Goal: Check status: Check status

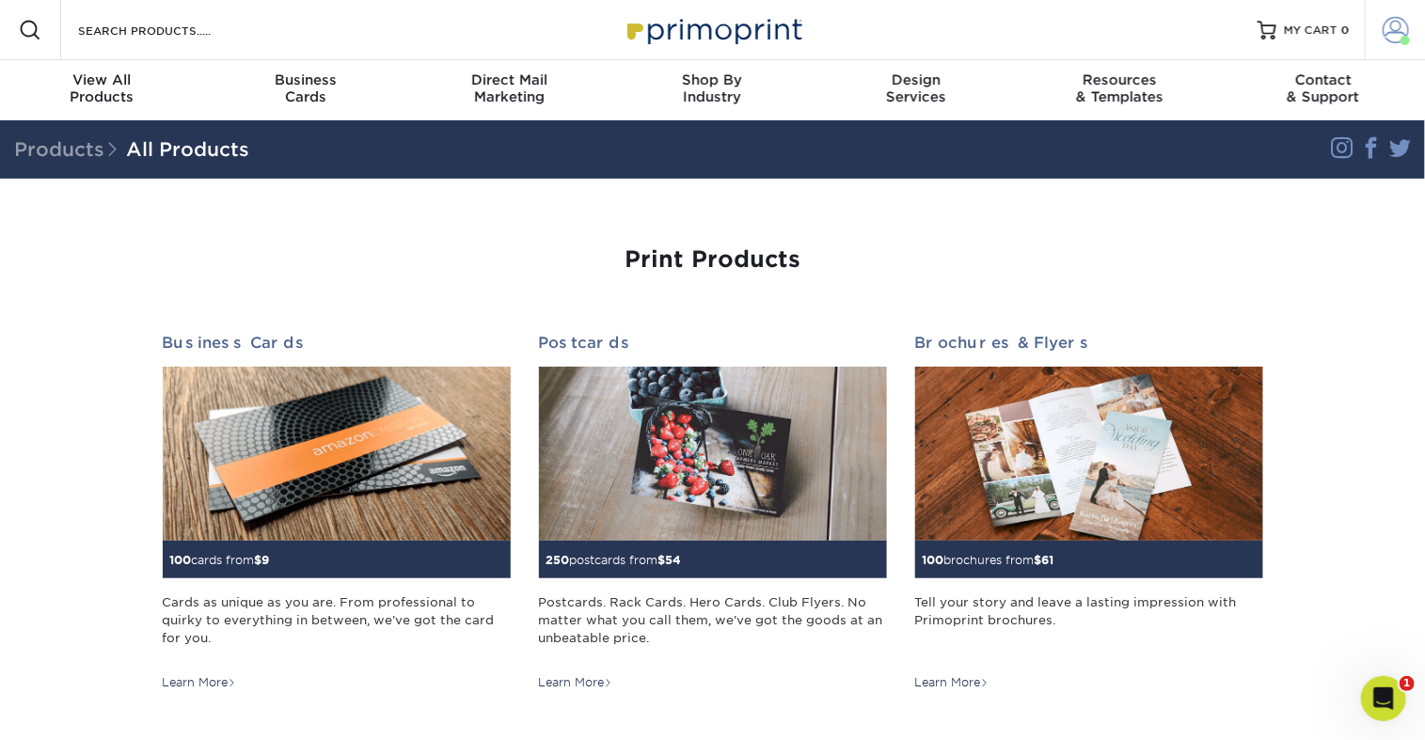
click at [1384, 38] on span at bounding box center [1395, 30] width 26 height 26
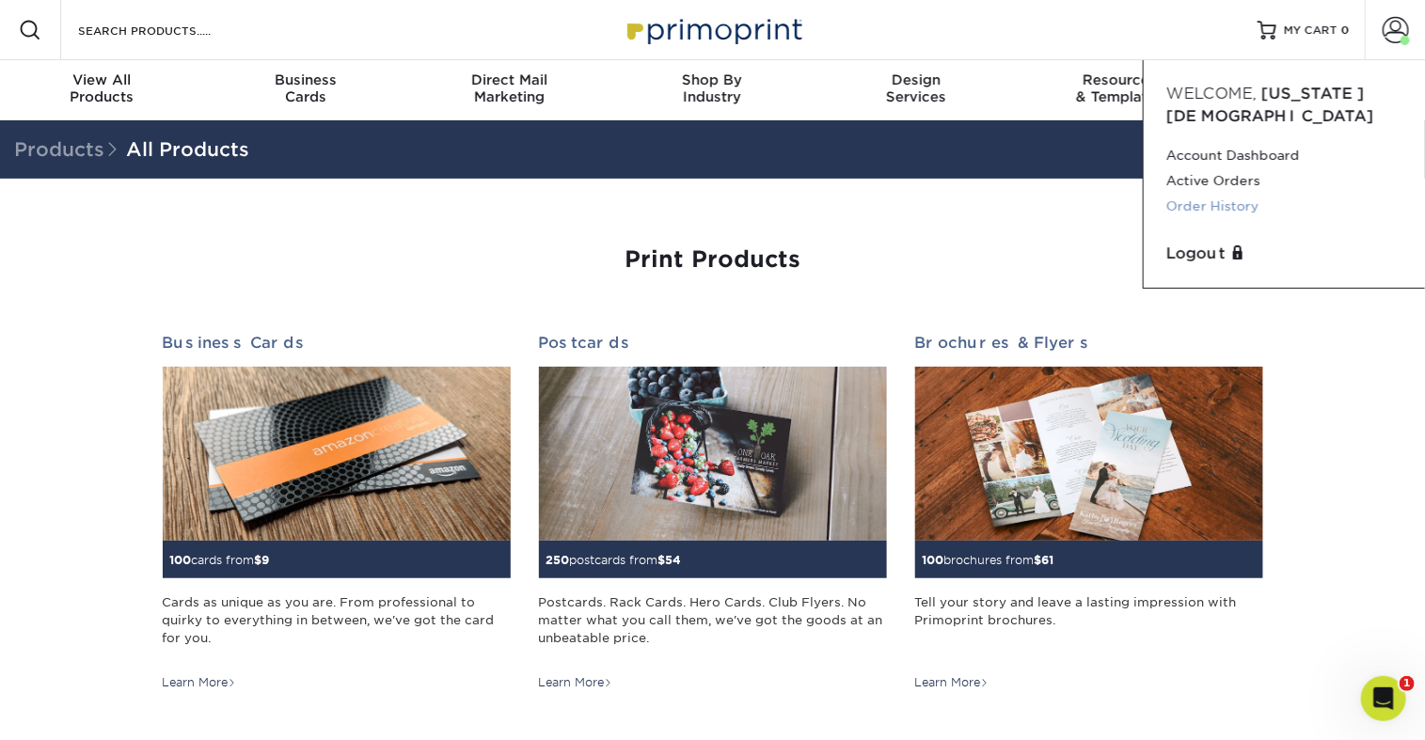
click at [1192, 219] on link "Order History" at bounding box center [1284, 206] width 236 height 25
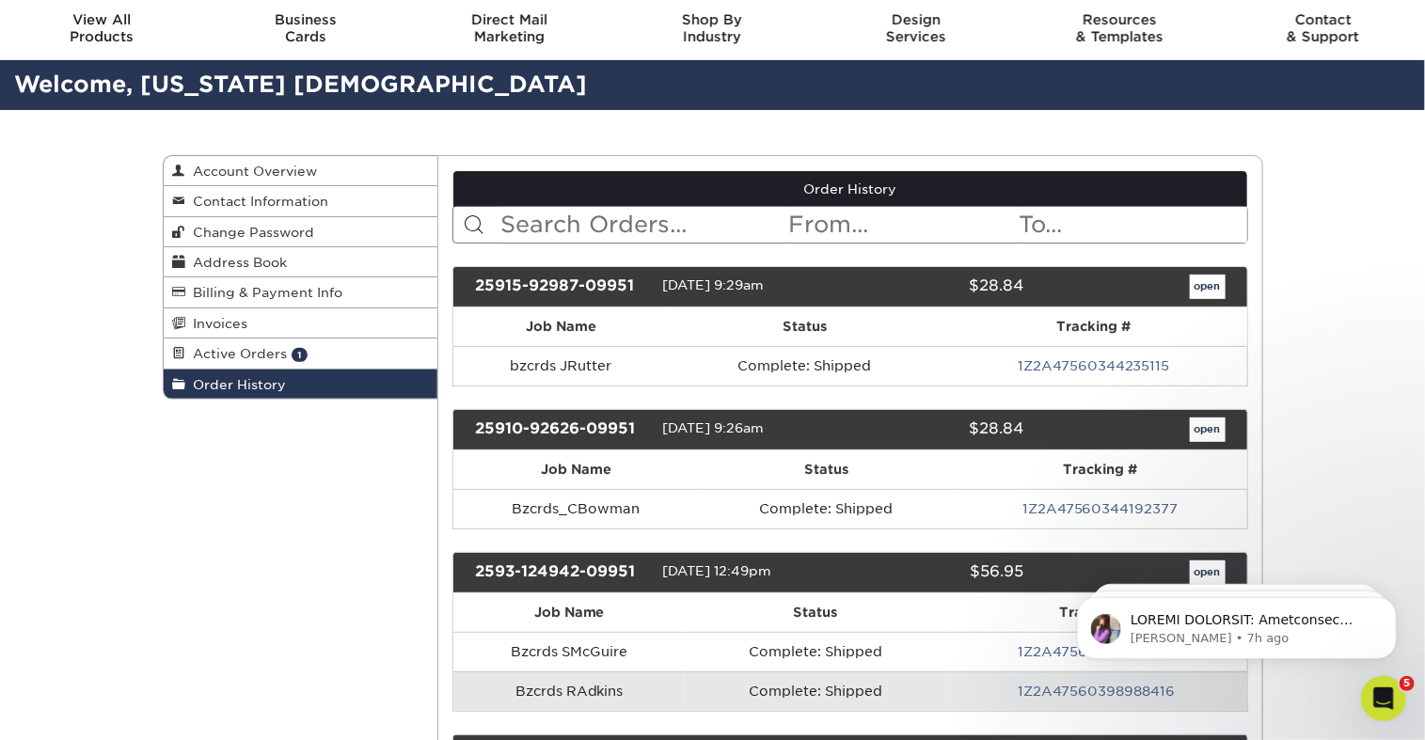
scroll to position [61, 0]
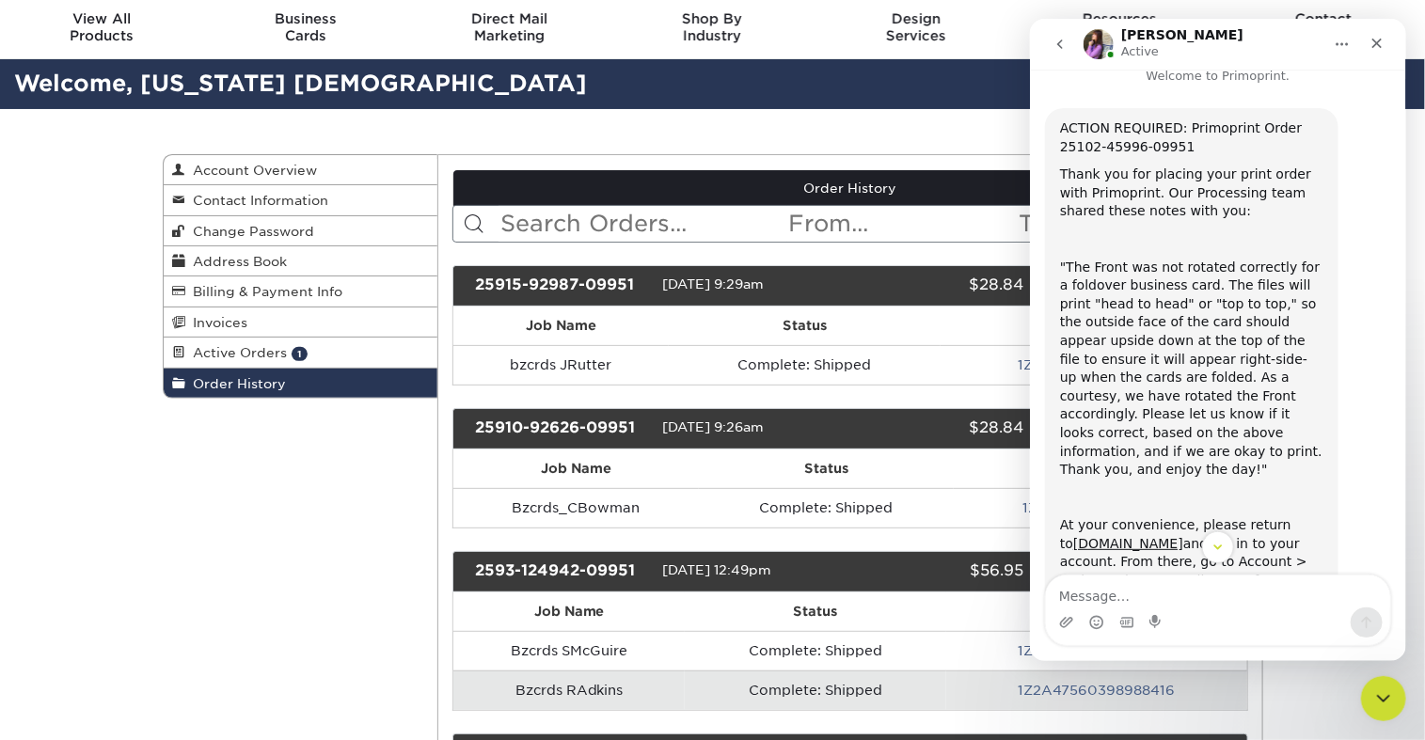
scroll to position [33, 0]
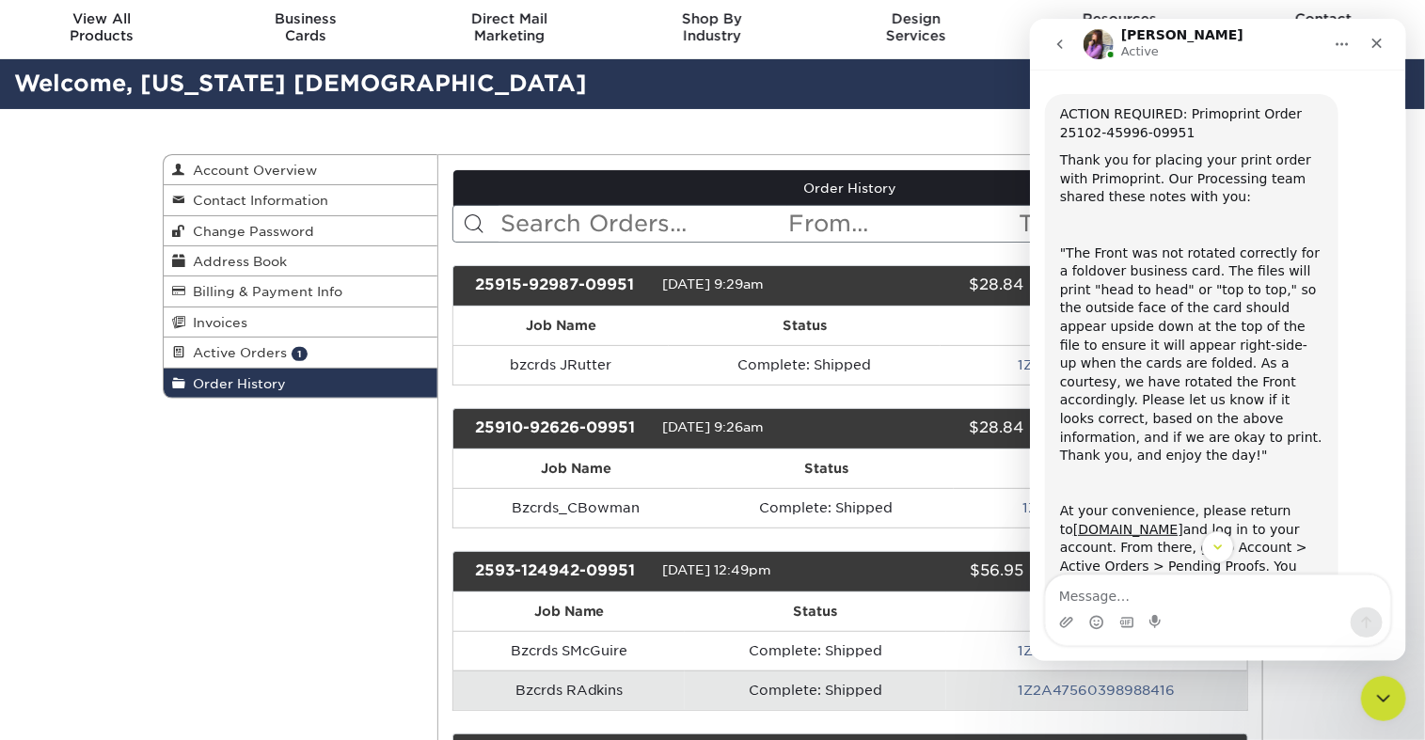
click at [1373, 47] on icon "Close" at bounding box center [1375, 43] width 15 height 15
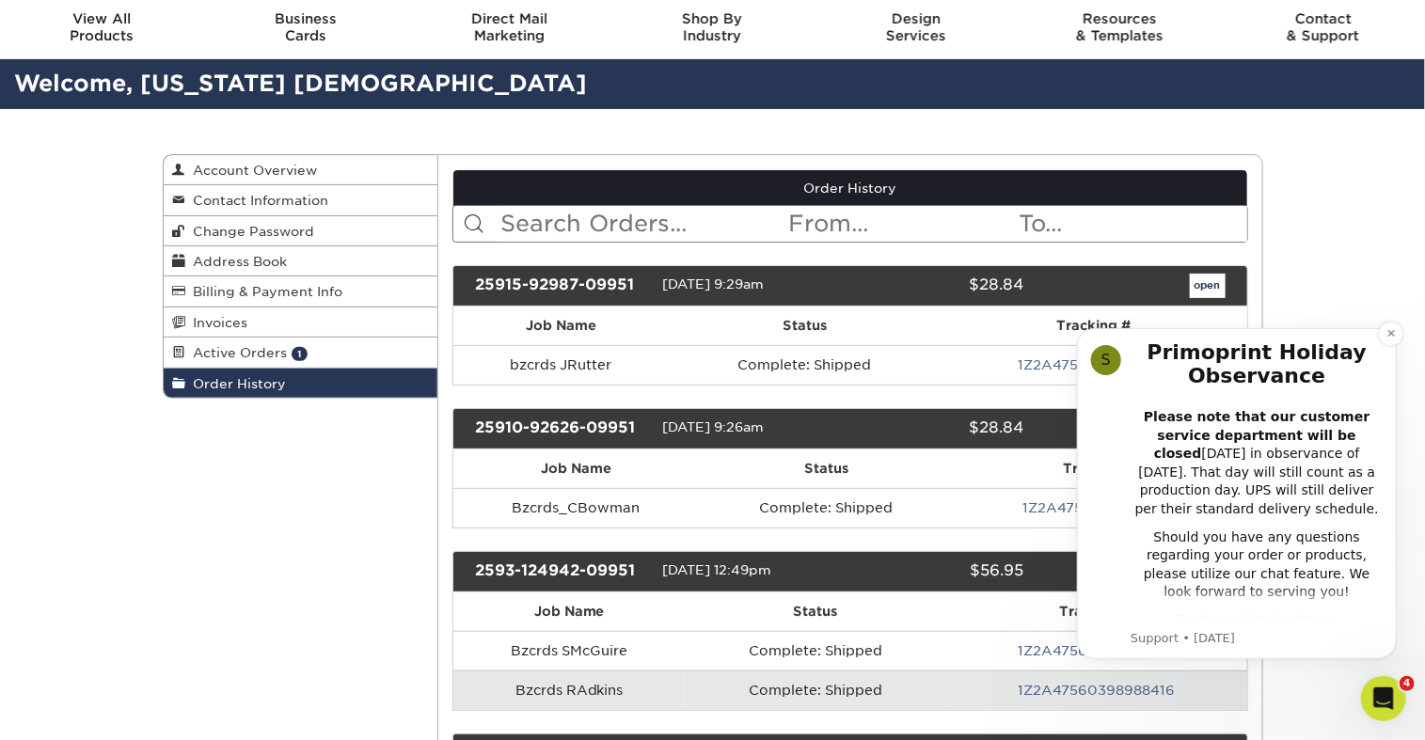
scroll to position [0, 0]
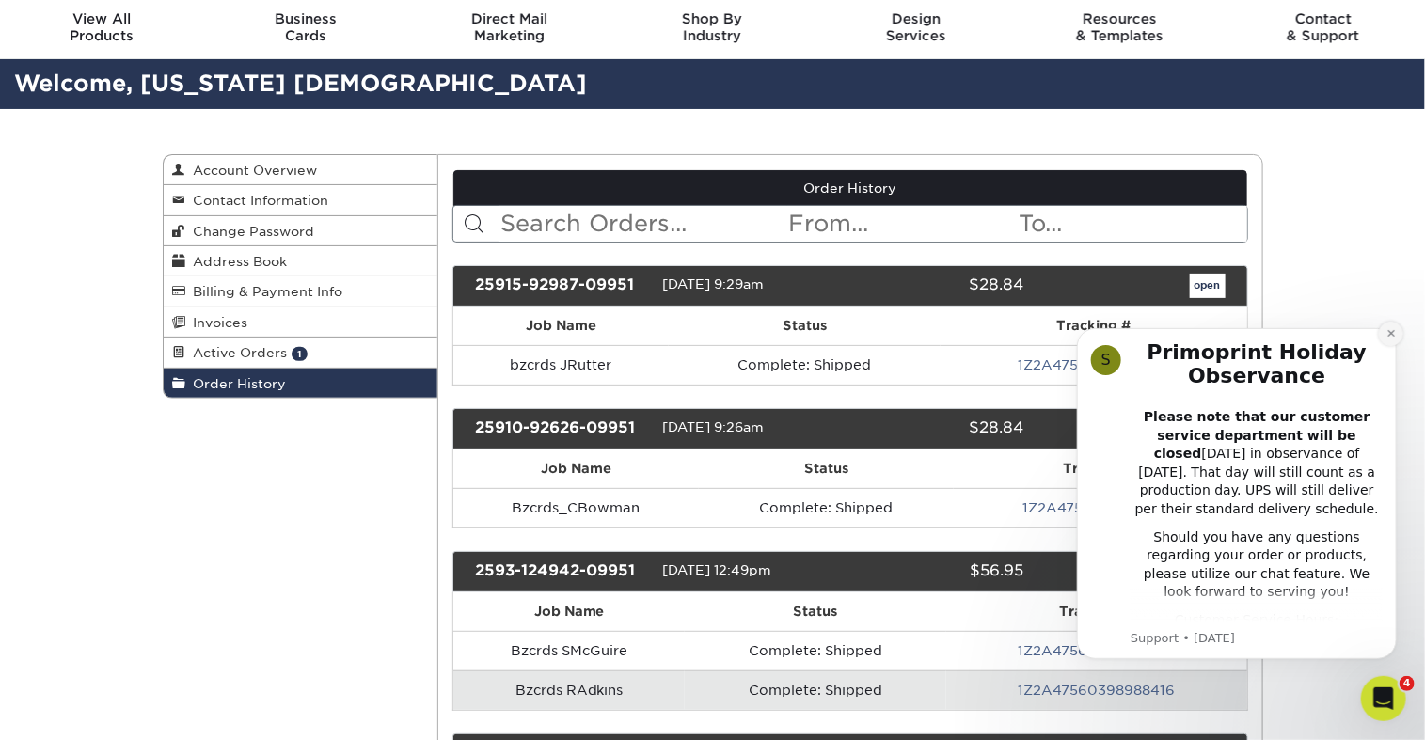
click at [1389, 333] on icon "Dismiss notification" at bounding box center [1390, 332] width 10 height 10
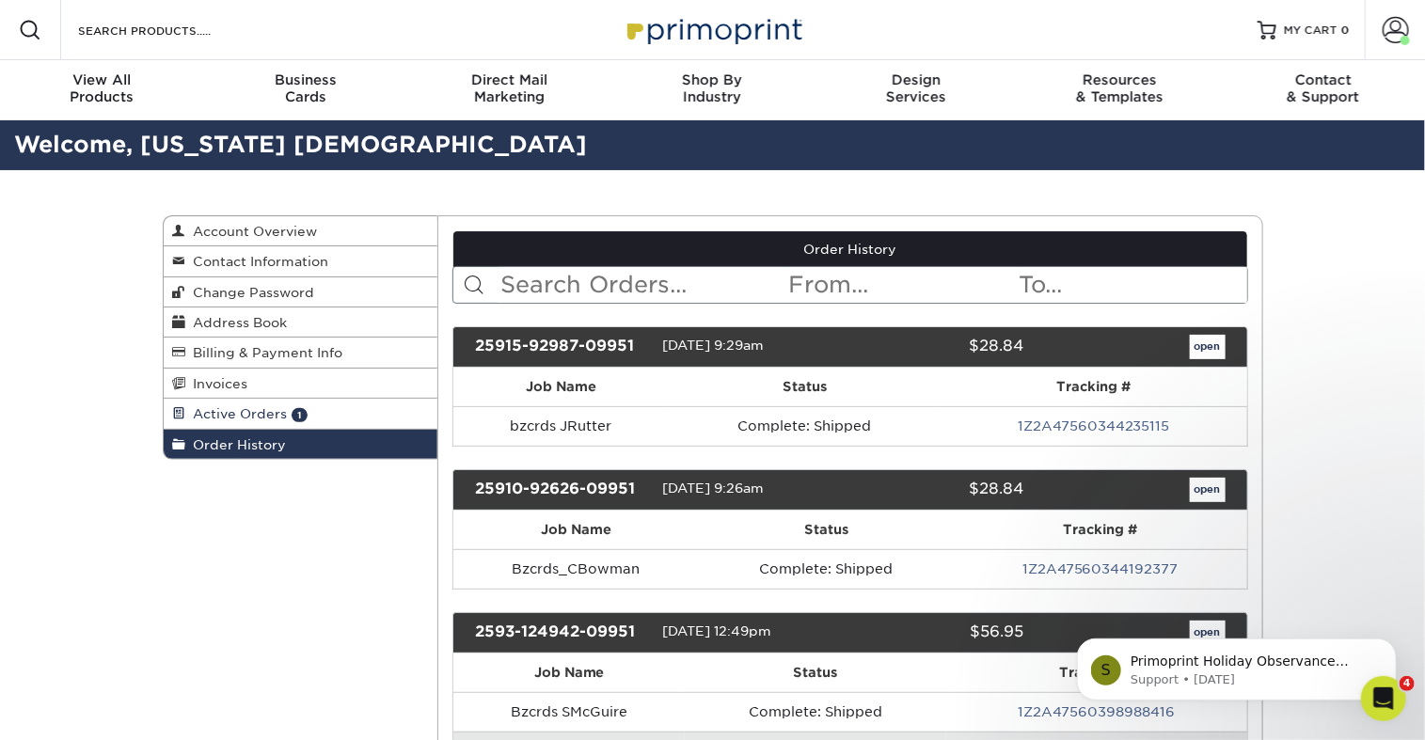
click at [288, 421] on span "Active Orders" at bounding box center [237, 413] width 102 height 15
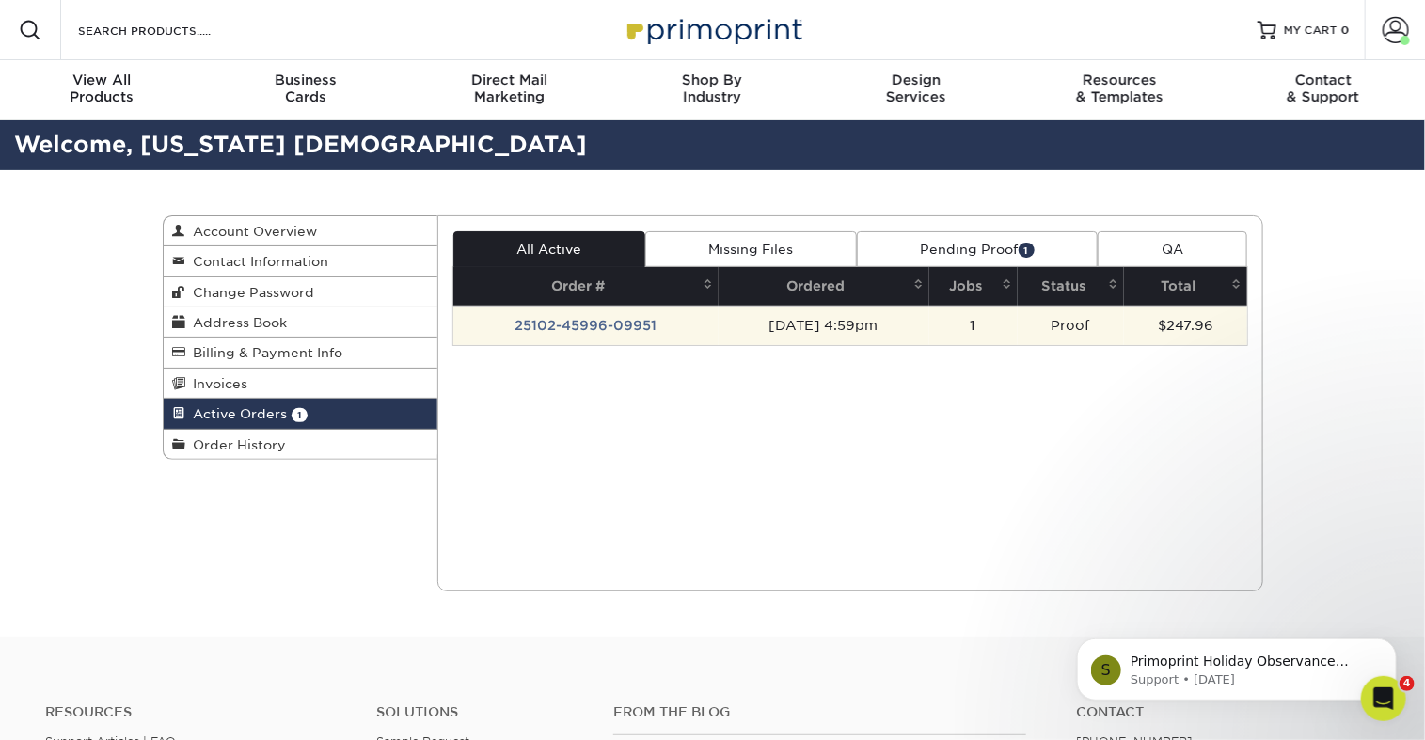
click at [591, 345] on td "25102-45996-09951" at bounding box center [585, 325] width 265 height 39
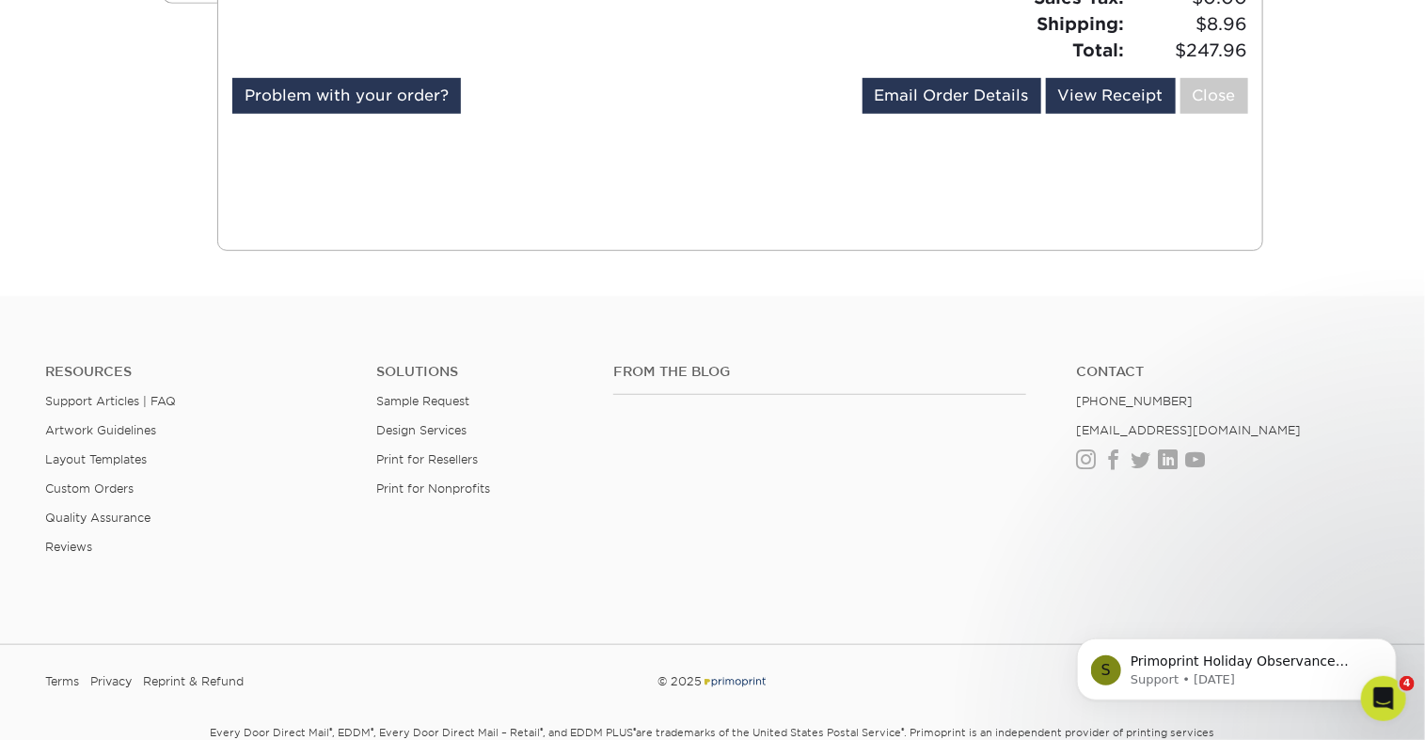
scroll to position [461, 0]
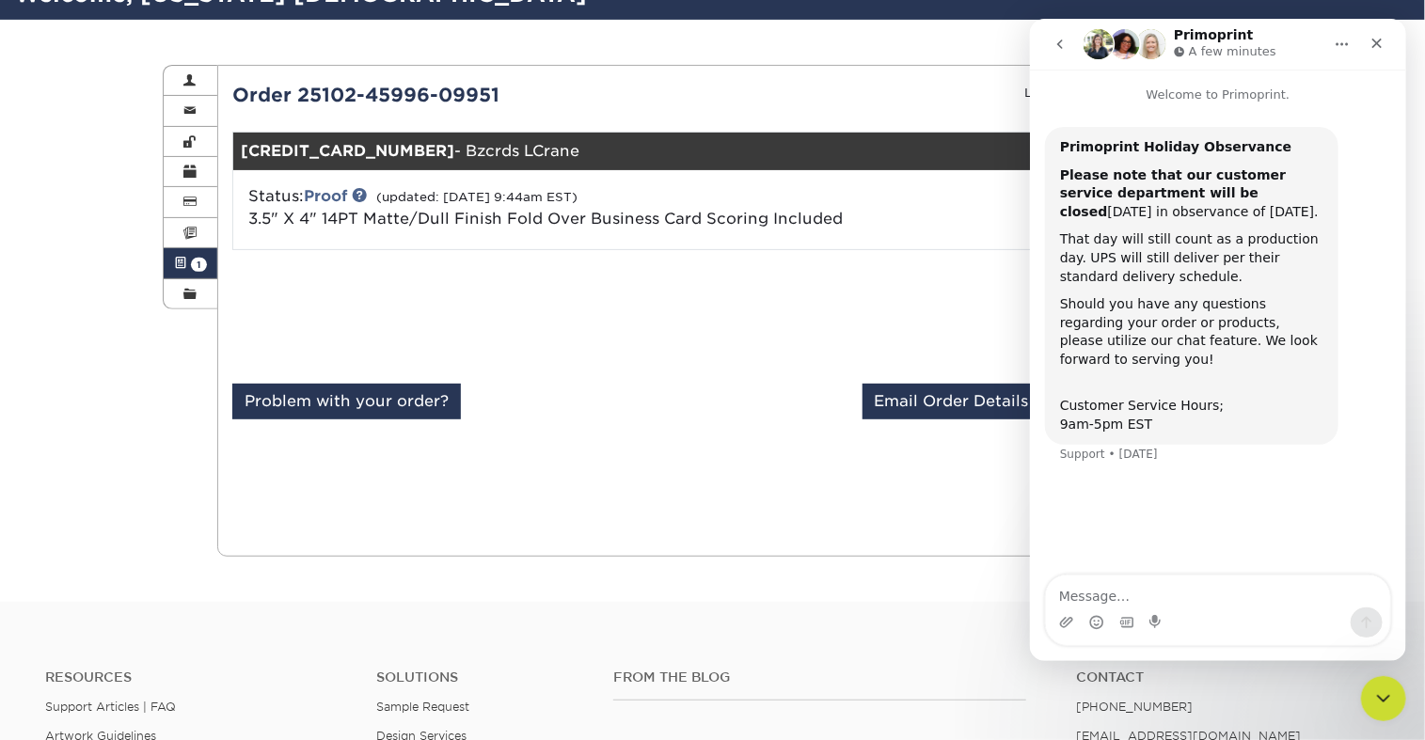
scroll to position [0, 0]
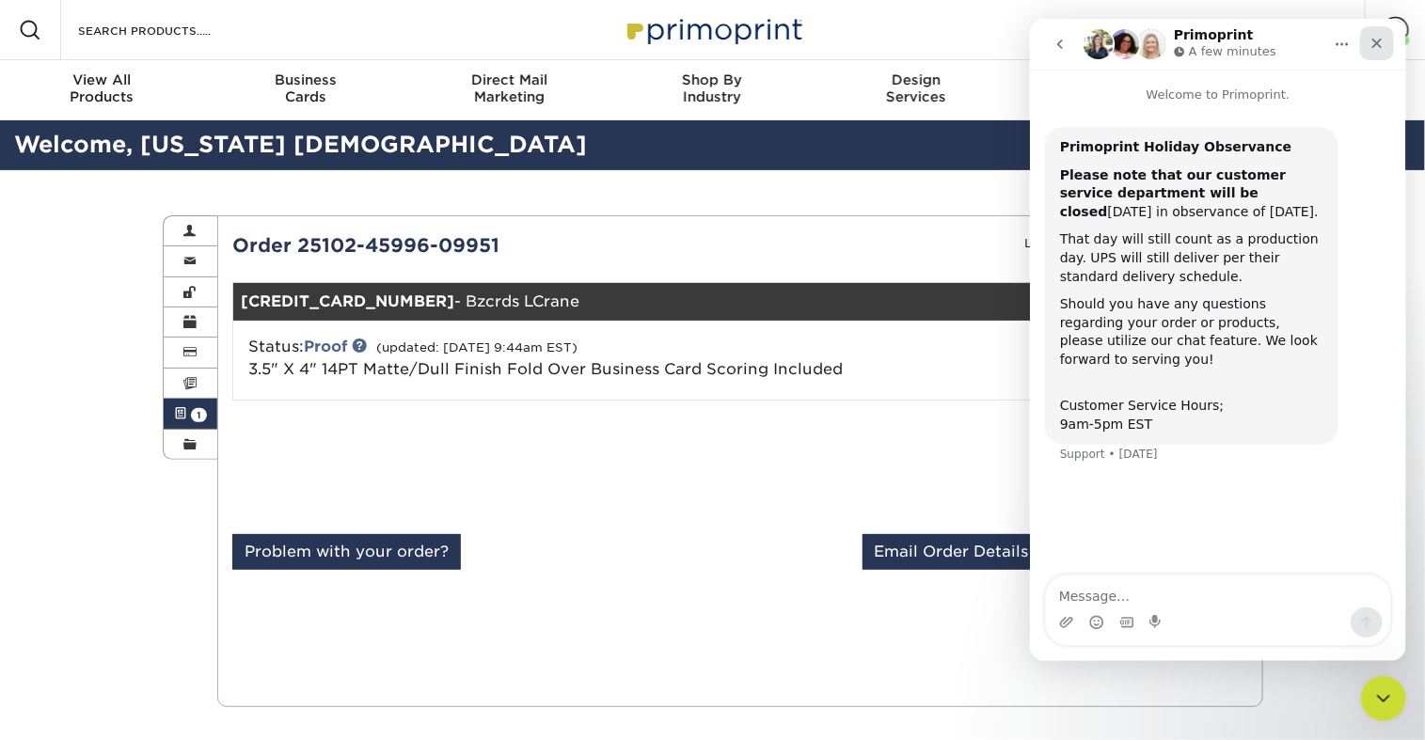
click at [1376, 49] on icon "Close" at bounding box center [1375, 43] width 15 height 15
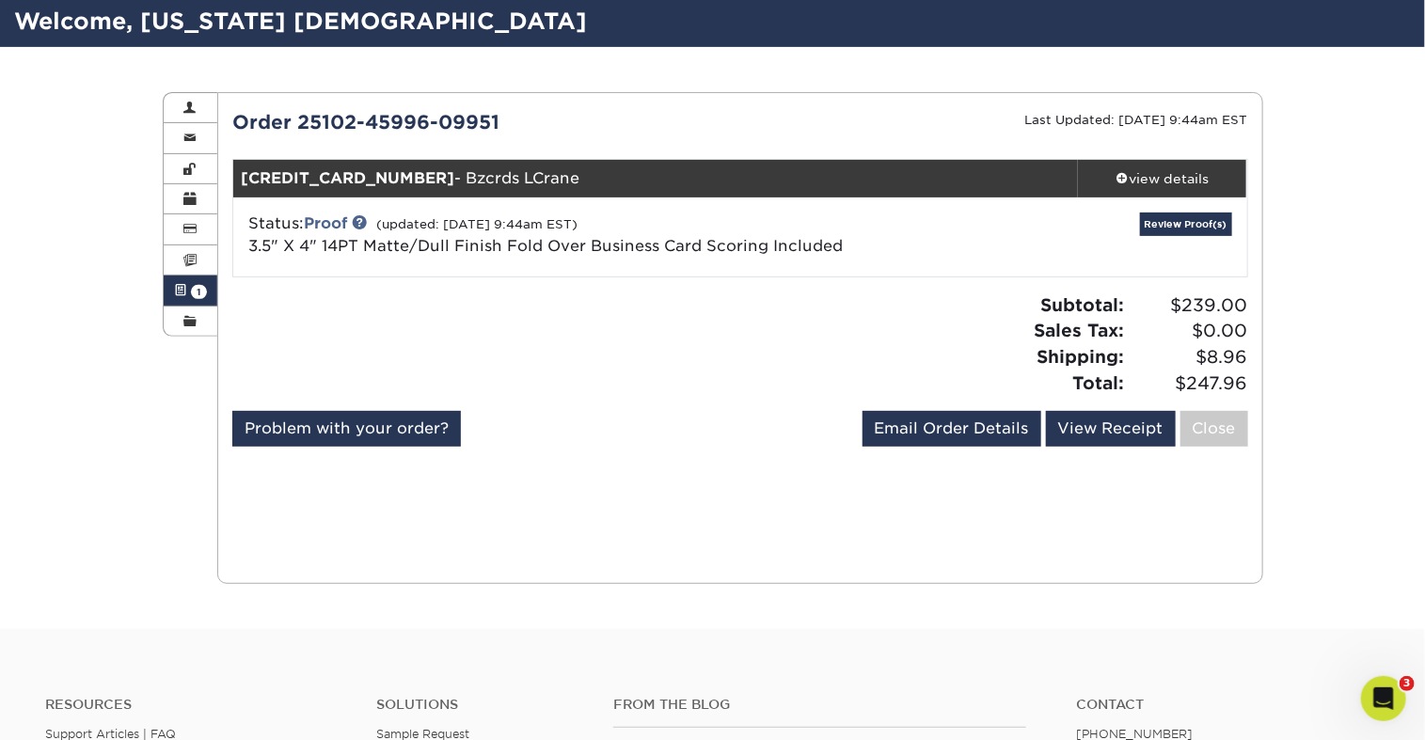
scroll to position [131, 0]
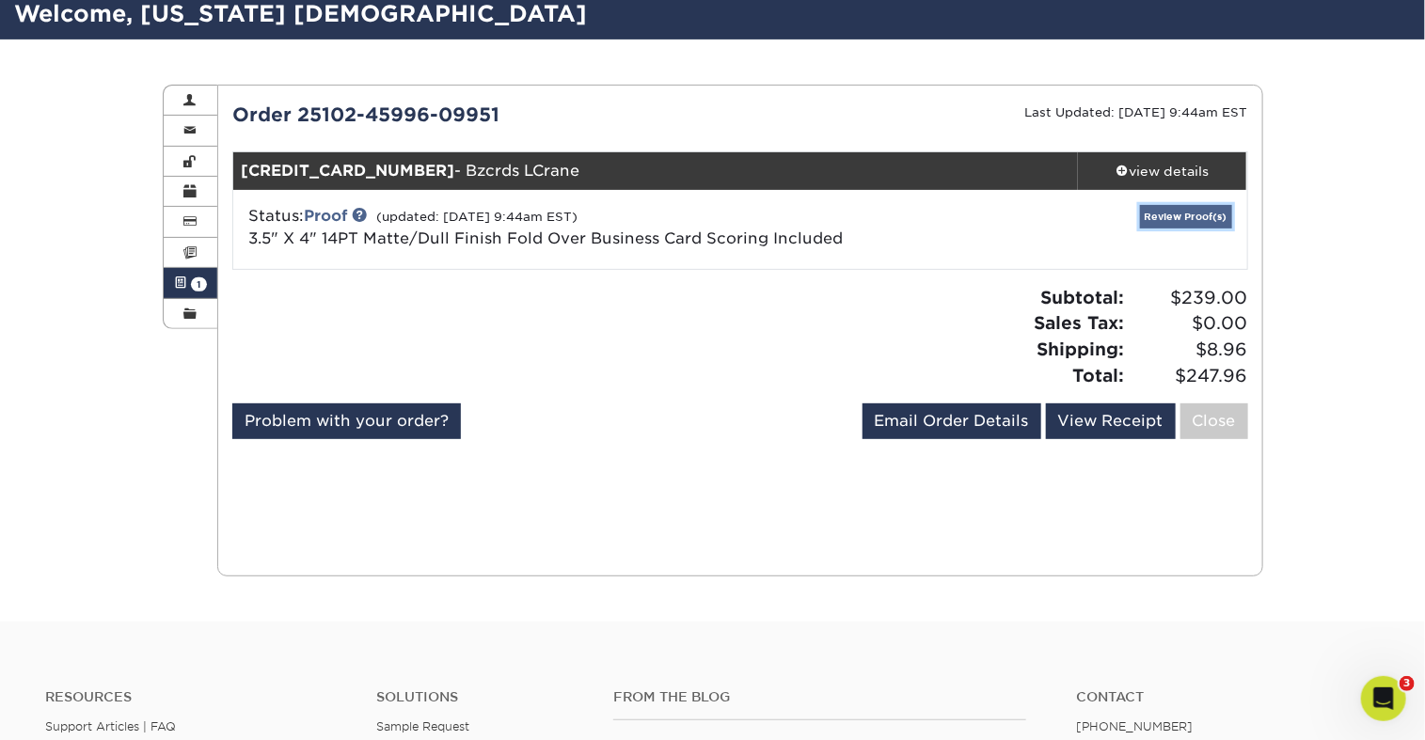
click at [1140, 229] on link "Review Proof(s)" at bounding box center [1186, 217] width 92 height 24
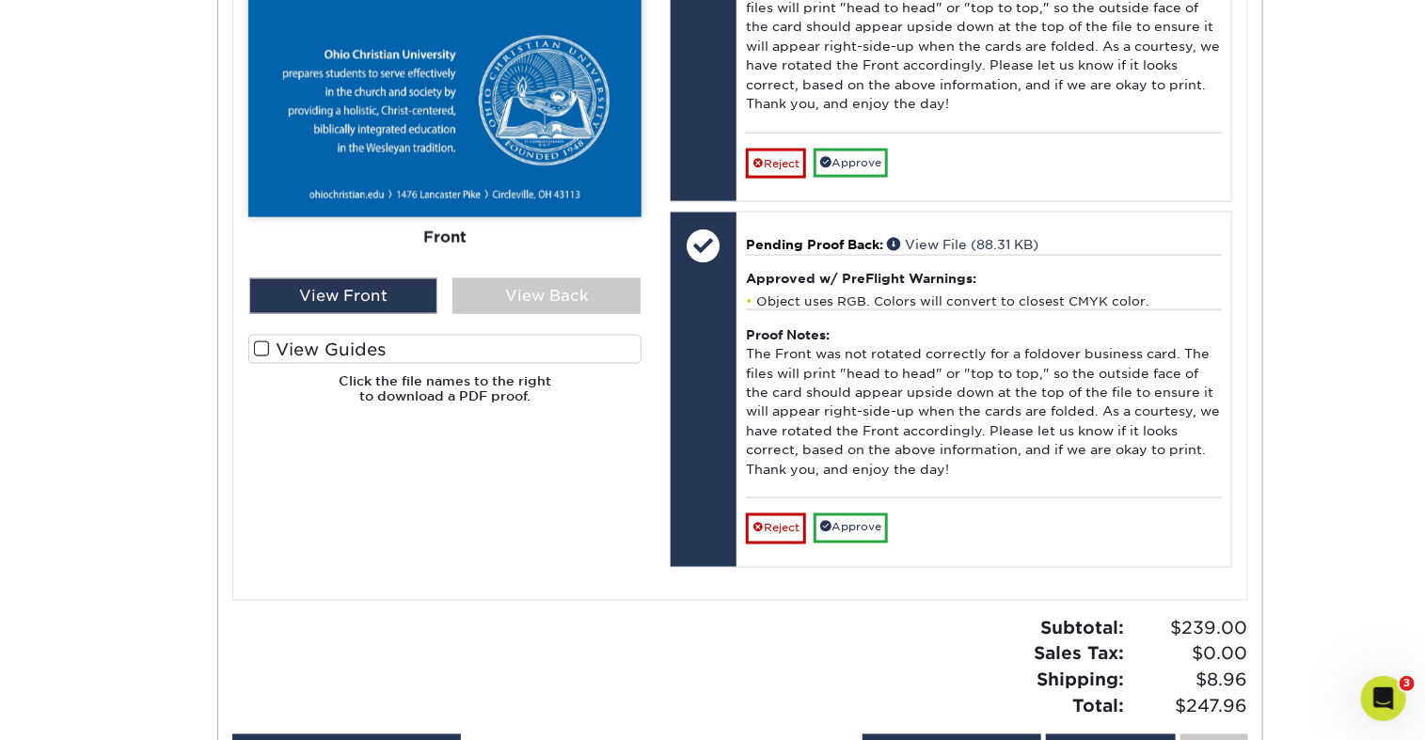
scroll to position [1047, 0]
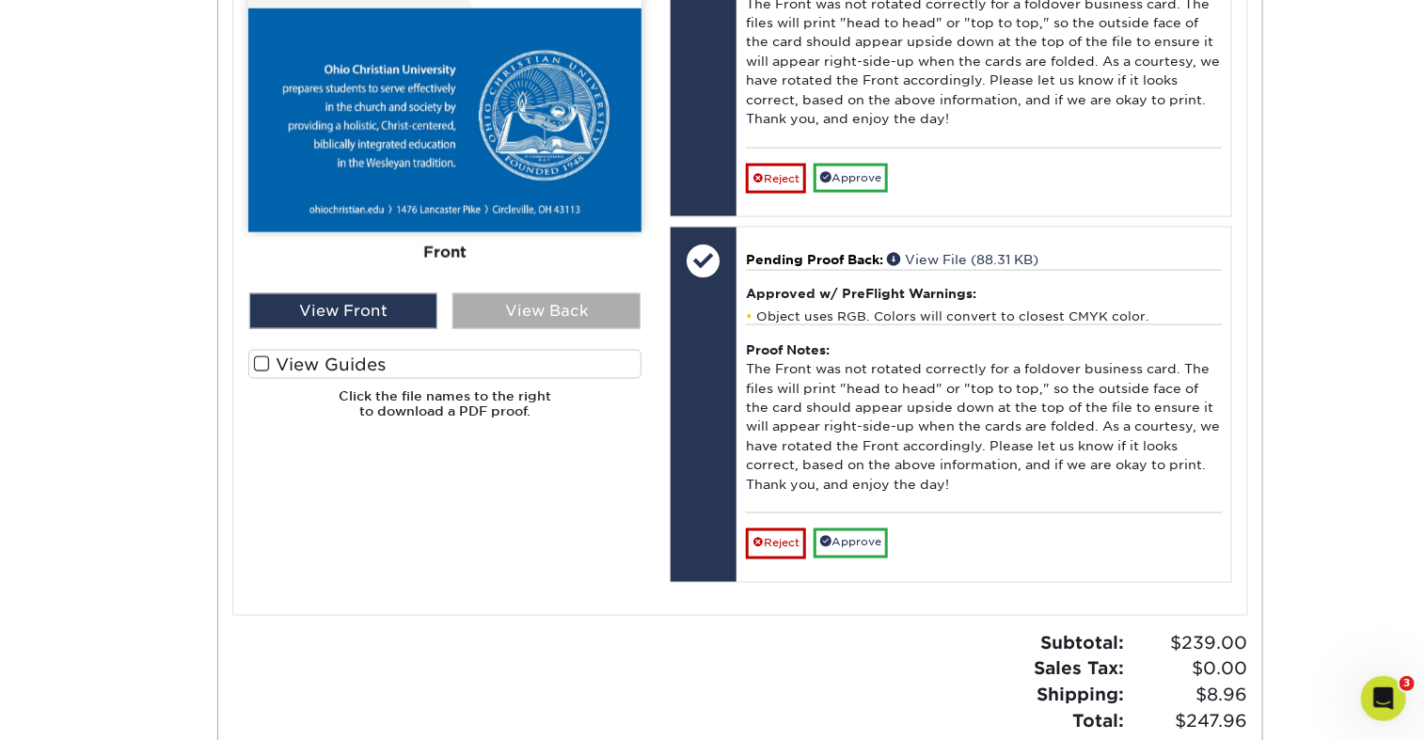
click at [556, 329] on div "View Back" at bounding box center [546, 311] width 188 height 36
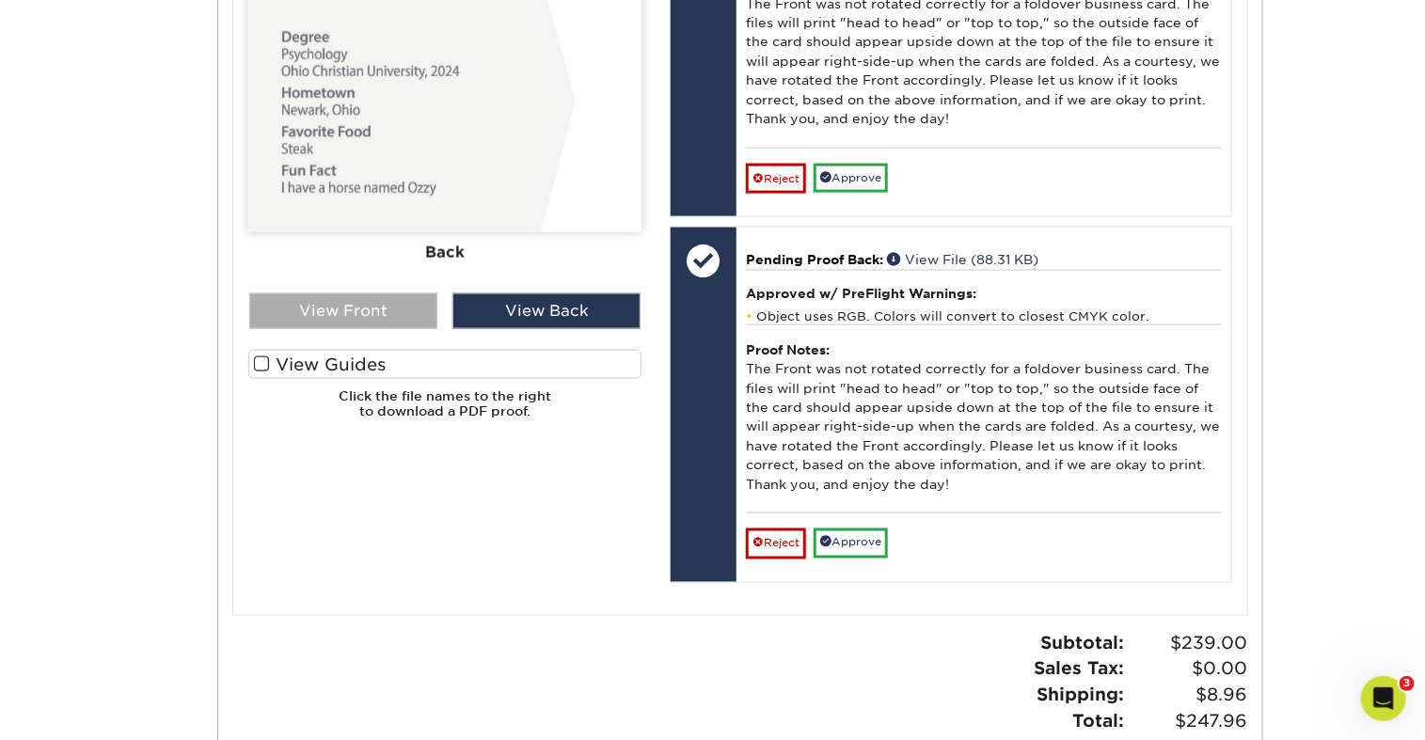
click at [367, 329] on div "View Front" at bounding box center [343, 311] width 188 height 36
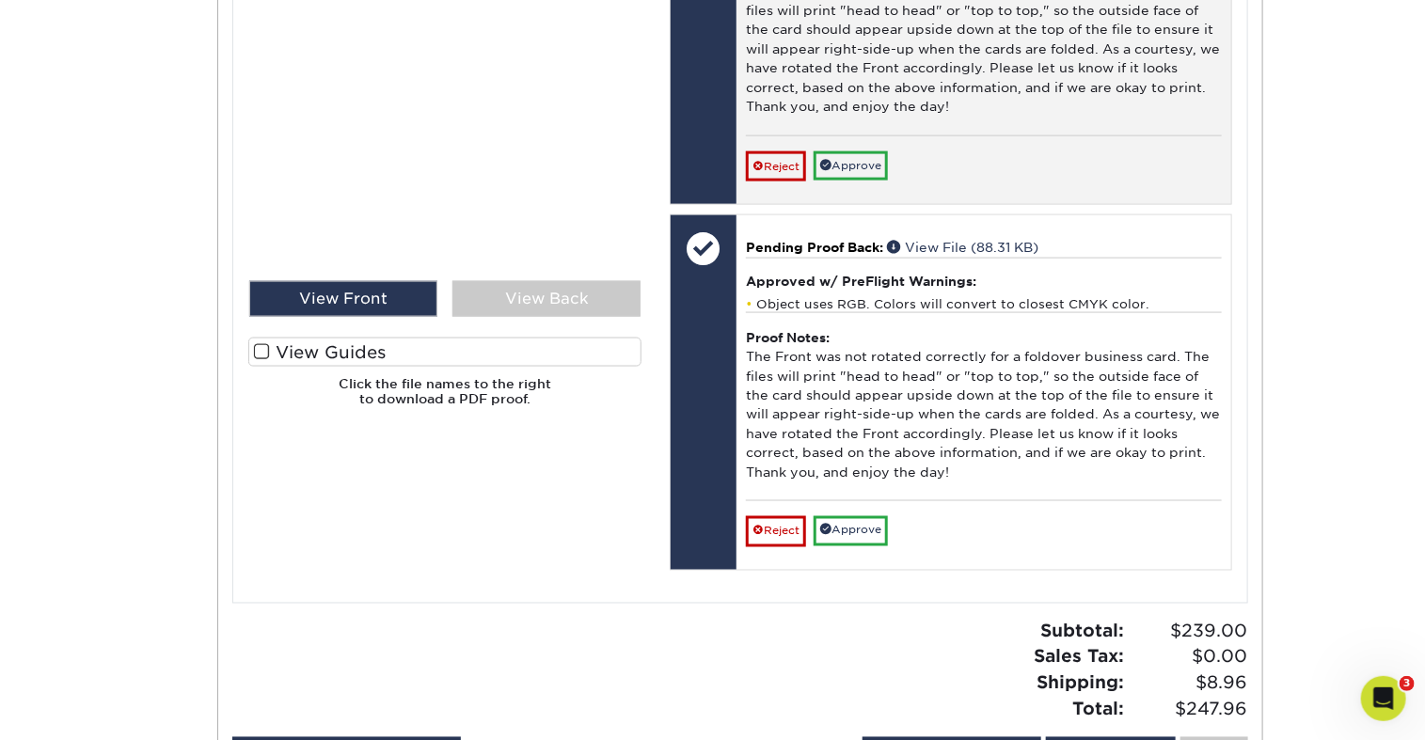
scroll to position [1071, 0]
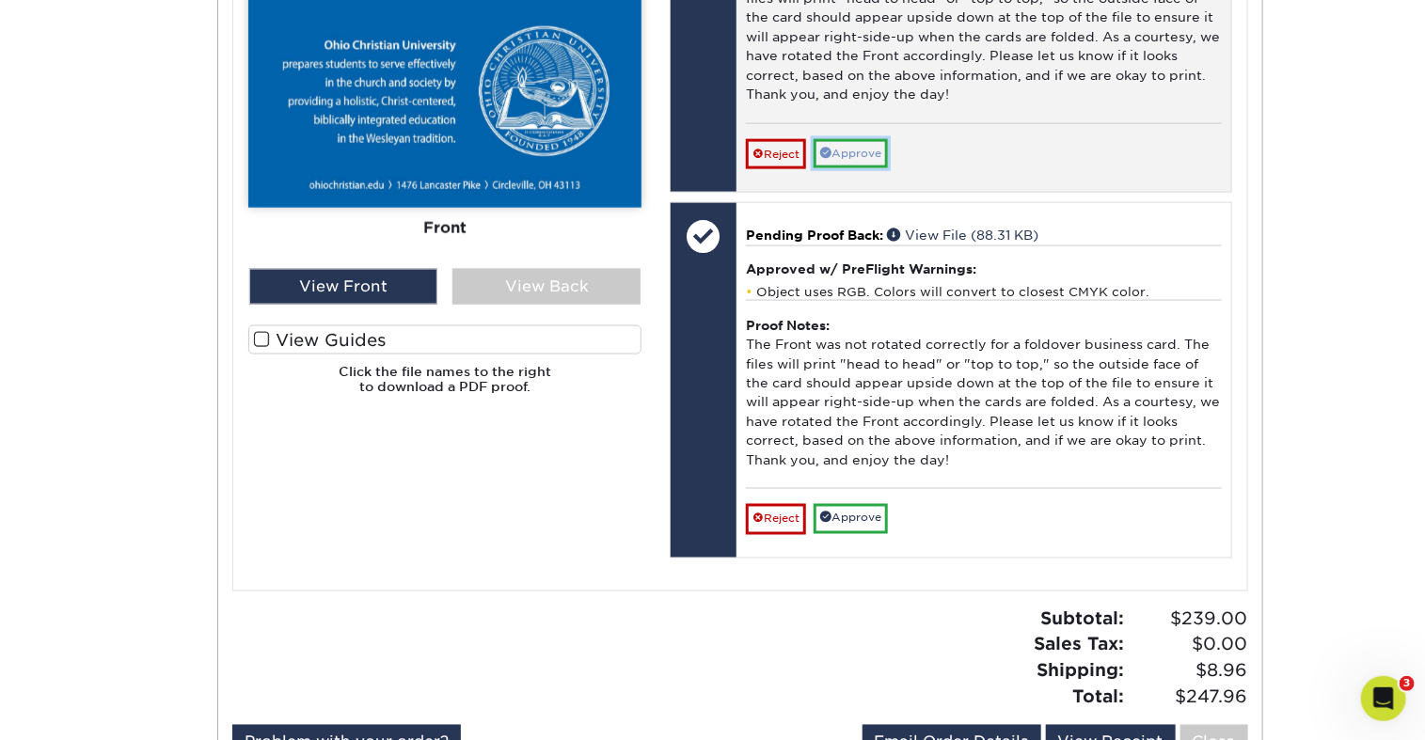
click at [888, 168] on link "Approve" at bounding box center [850, 153] width 74 height 29
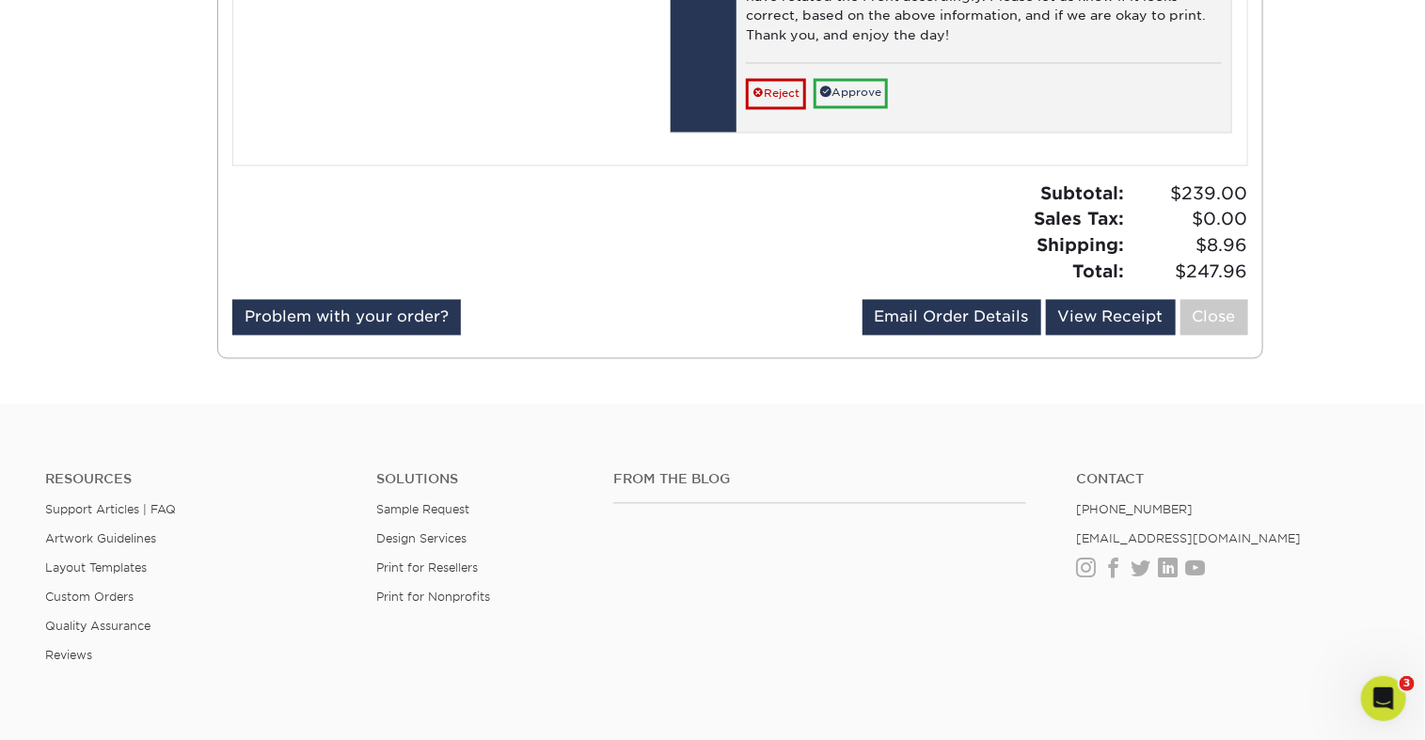
scroll to position [1514, 0]
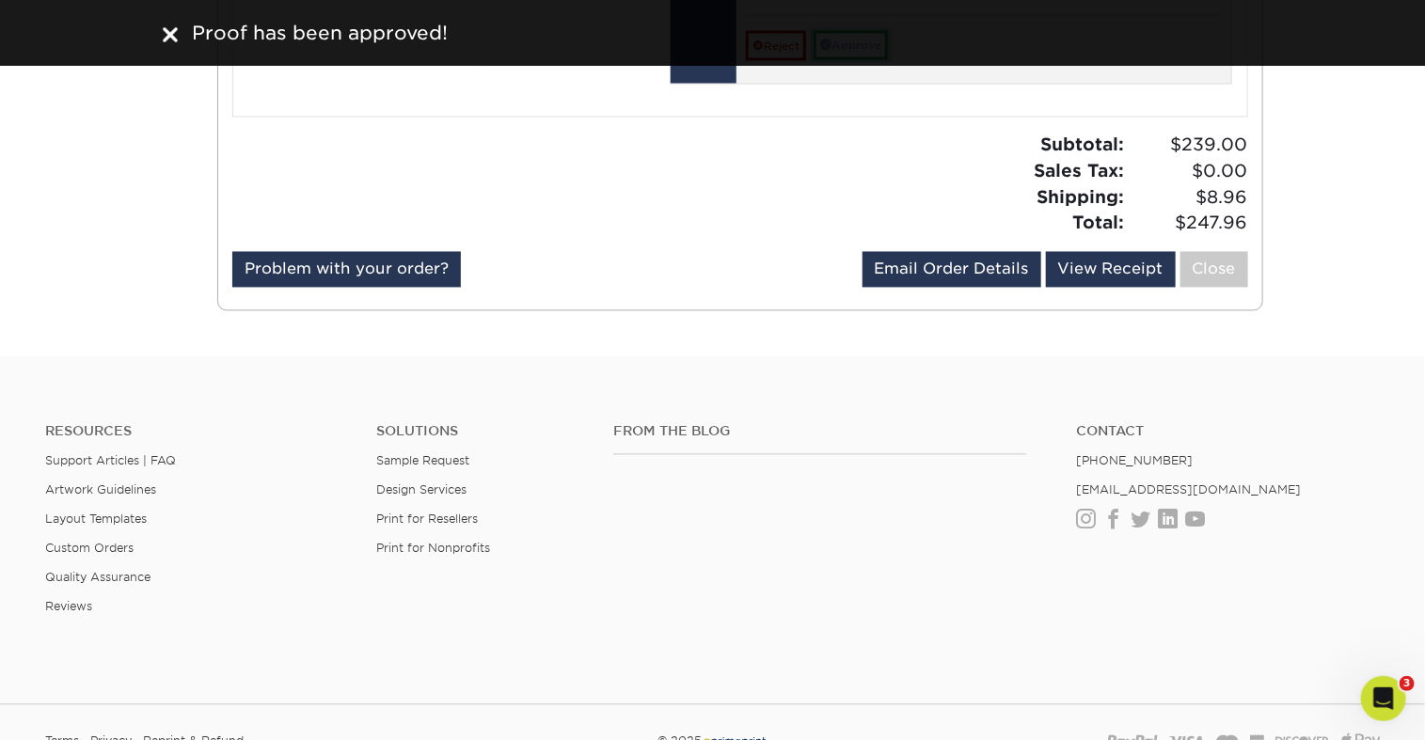
click at [888, 60] on link "Approve" at bounding box center [850, 45] width 74 height 29
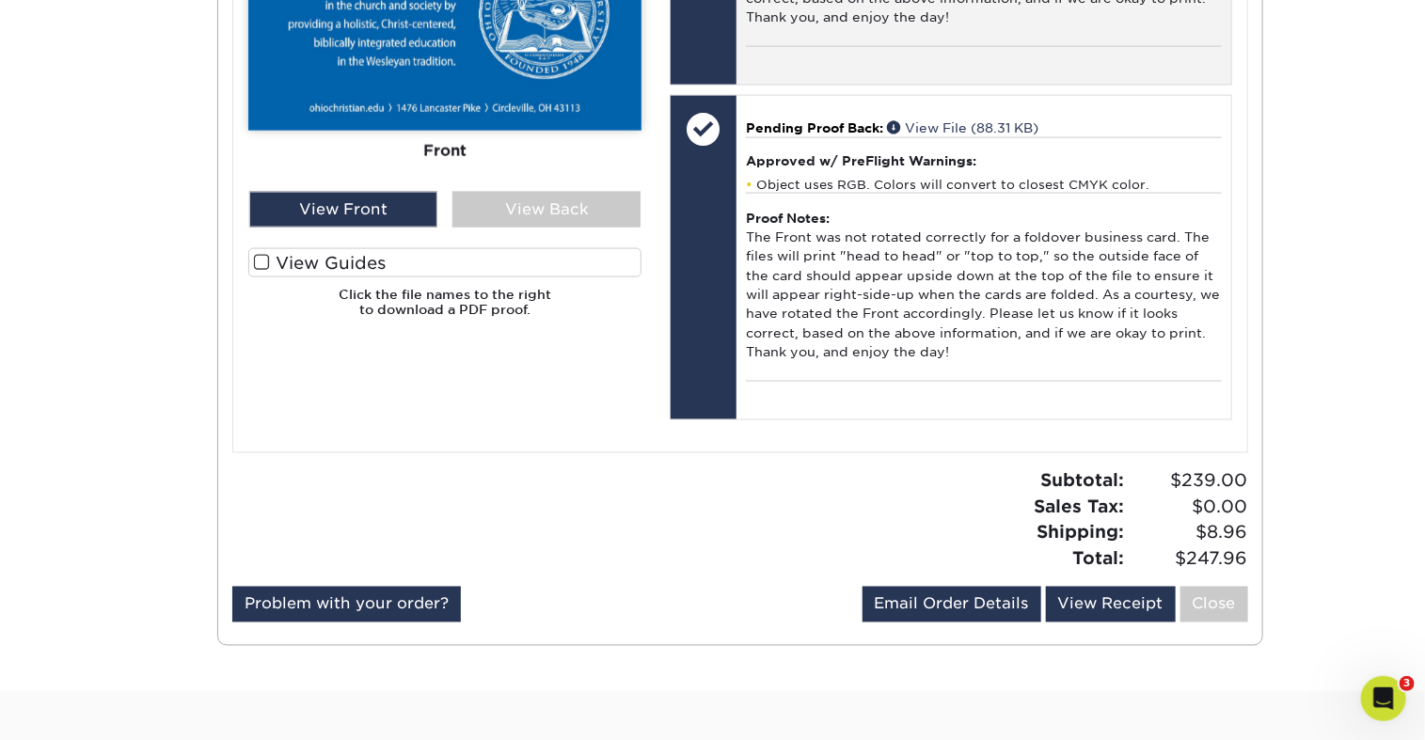
scroll to position [1152, 0]
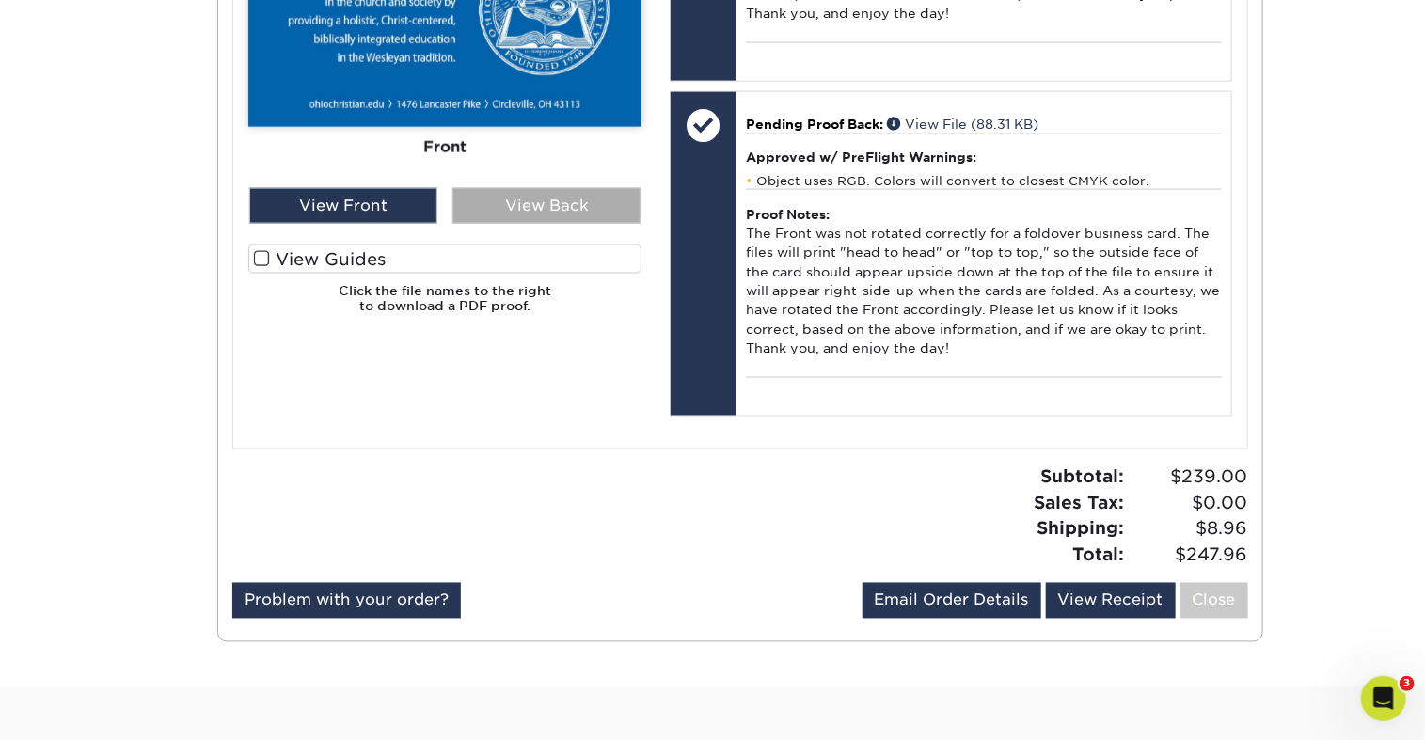
click at [575, 224] on div "View Back" at bounding box center [546, 206] width 188 height 36
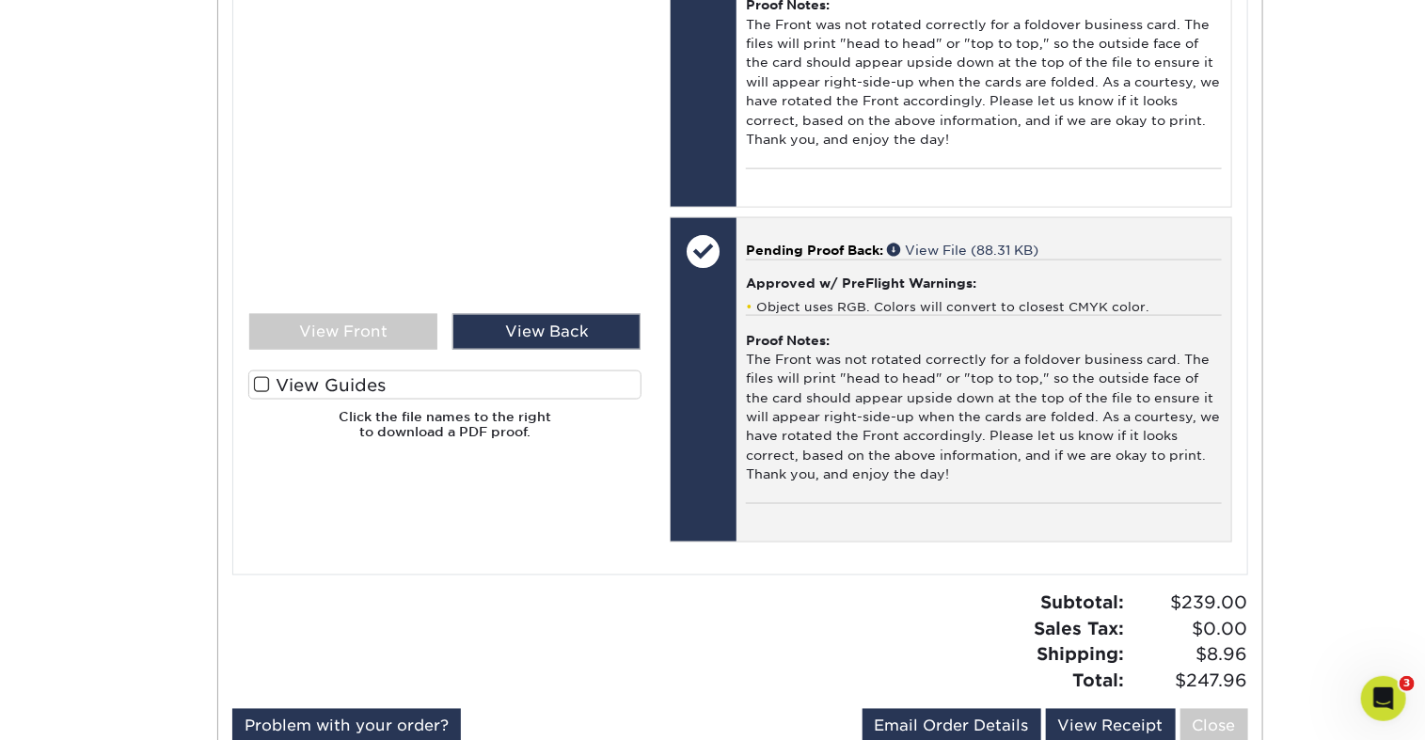
scroll to position [1030, 0]
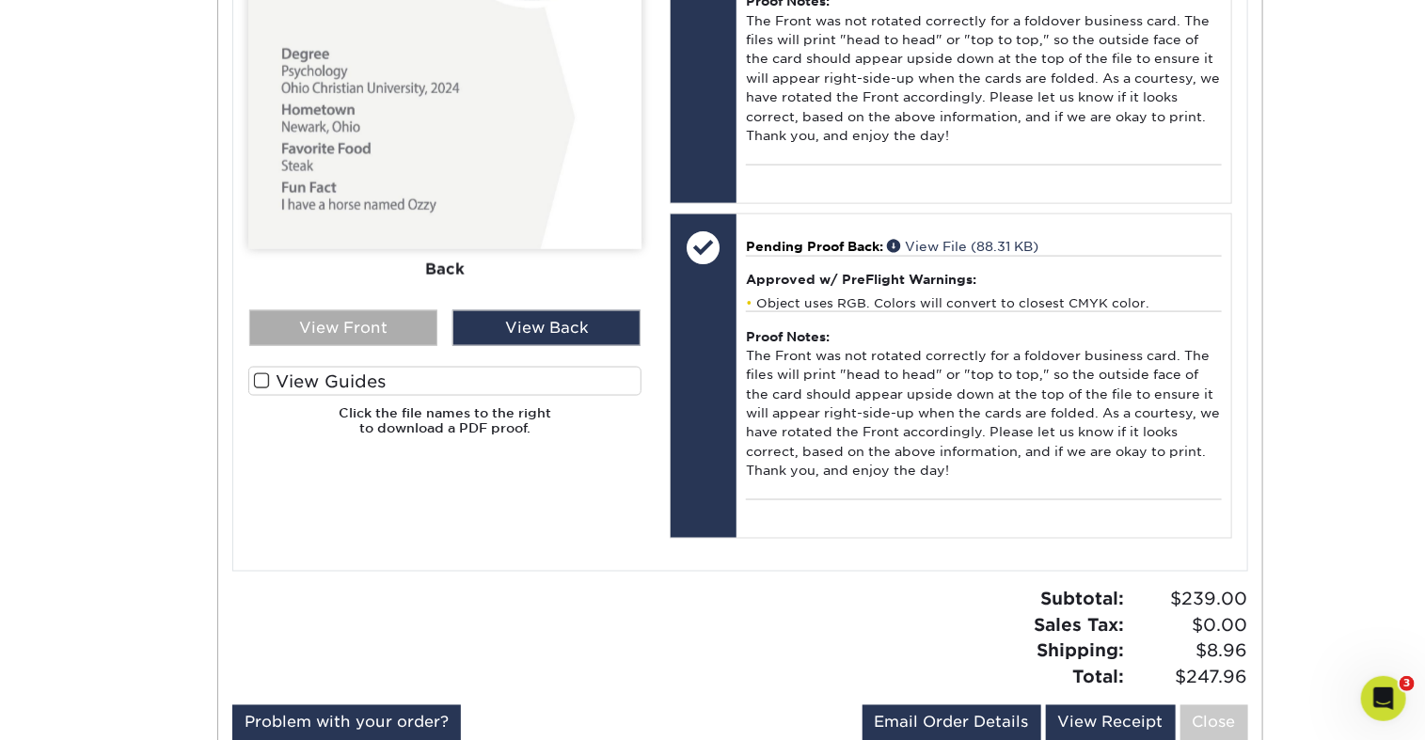
click at [358, 346] on div "View Front" at bounding box center [343, 328] width 188 height 36
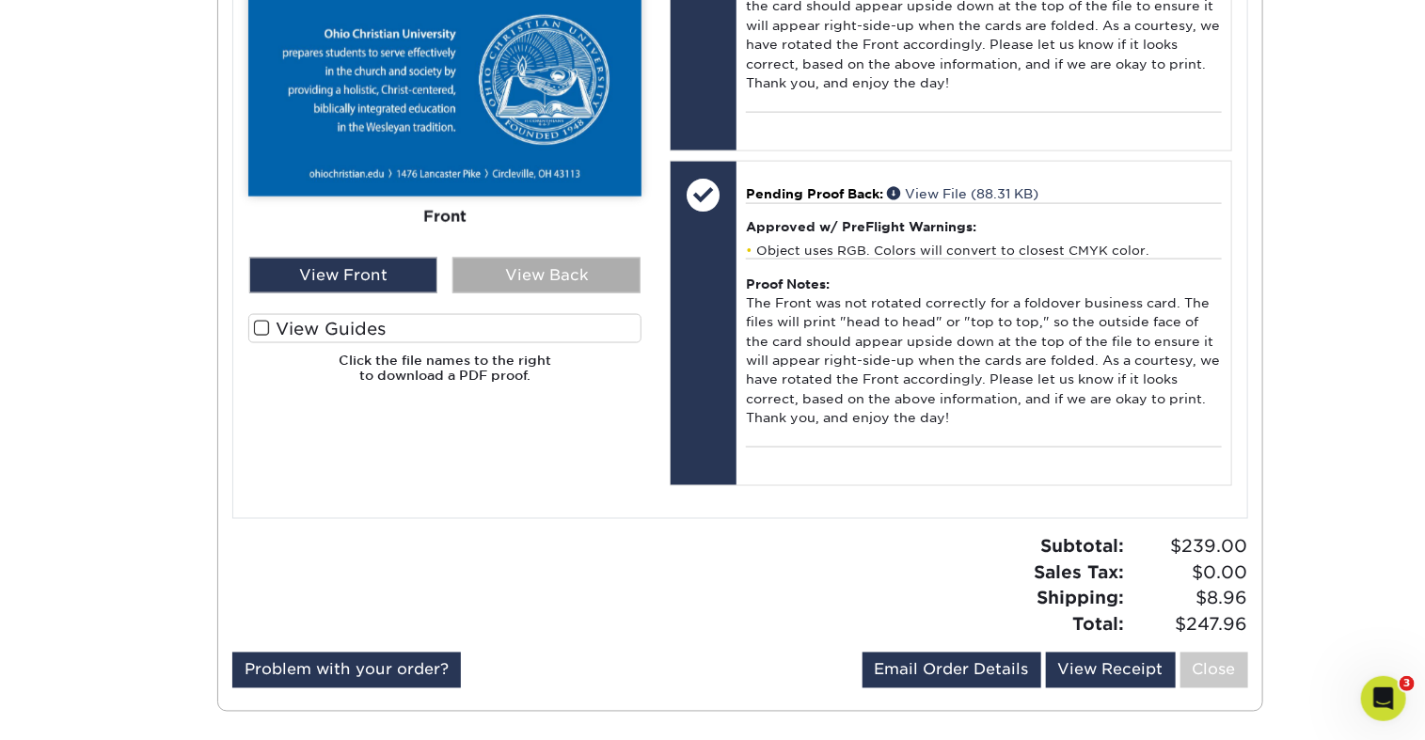
scroll to position [1095, 0]
